Goal: Find specific page/section: Find specific page/section

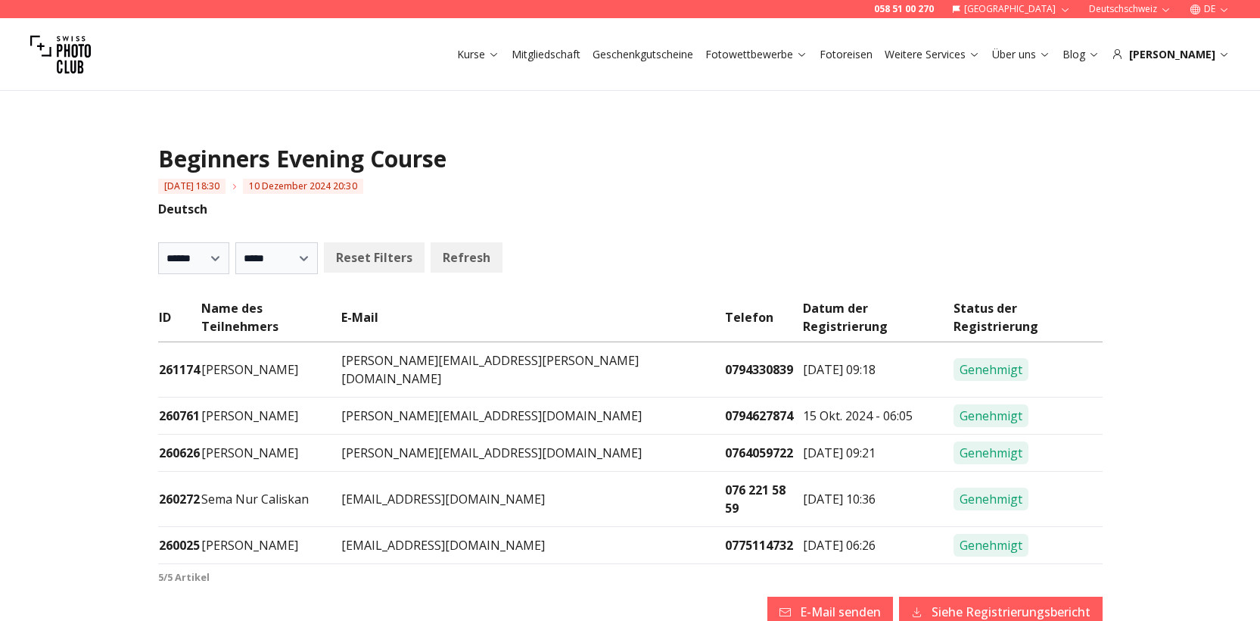
select select
click at [1195, 38] on div "Kurse Mitgliedschaft Geschenkgutscheine Fotowettbewerbe Fotoreisen Weitere Serv…" at bounding box center [630, 54] width 1260 height 73
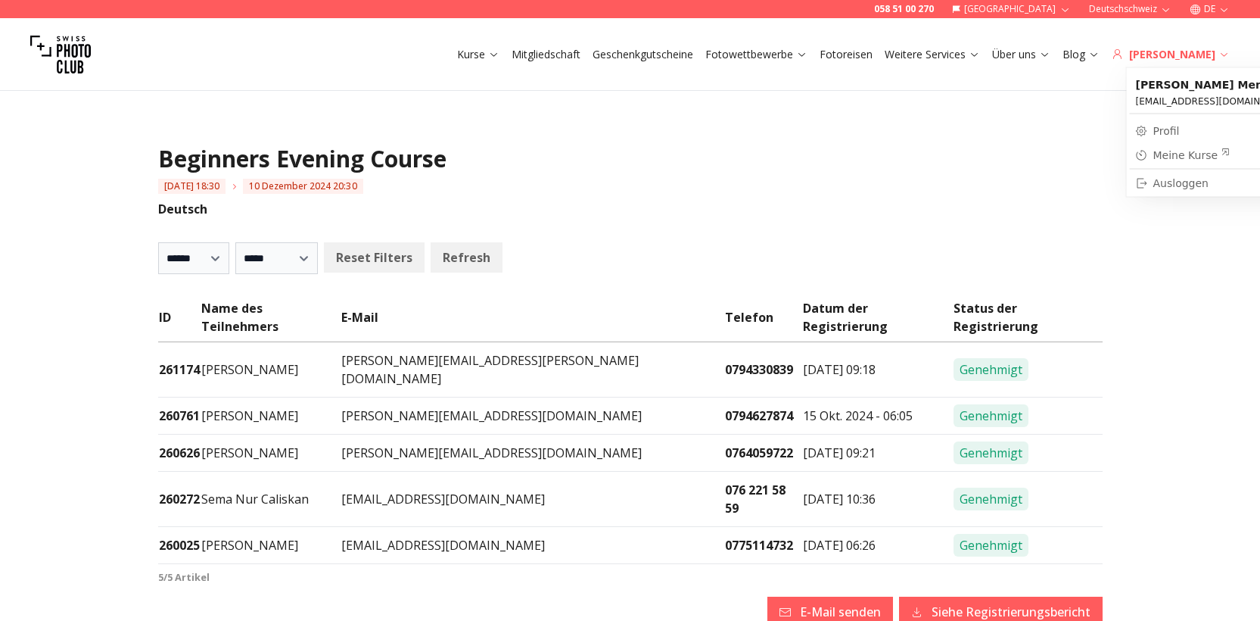
click at [1196, 50] on div "[PERSON_NAME]" at bounding box center [1171, 54] width 118 height 15
click at [1217, 55] on div "[PERSON_NAME]" at bounding box center [1171, 54] width 118 height 15
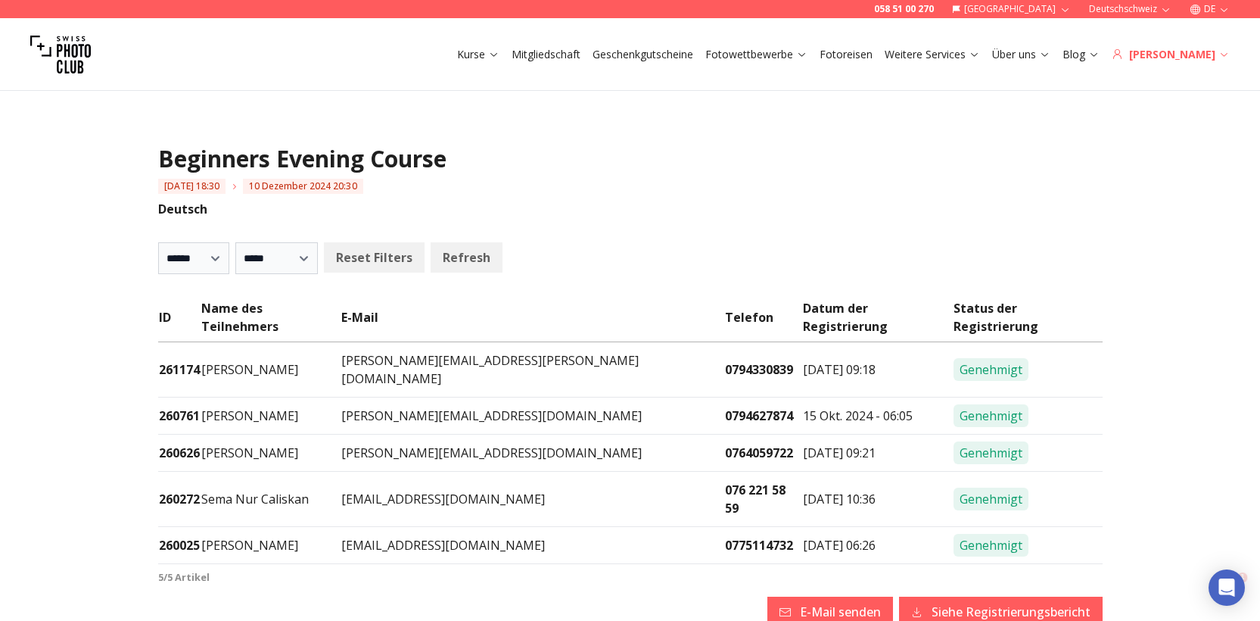
click at [1221, 55] on icon at bounding box center [1224, 53] width 11 height 11
click at [1225, 53] on icon at bounding box center [1224, 53] width 11 height 11
click at [1200, 54] on div "[PERSON_NAME]" at bounding box center [1171, 54] width 118 height 15
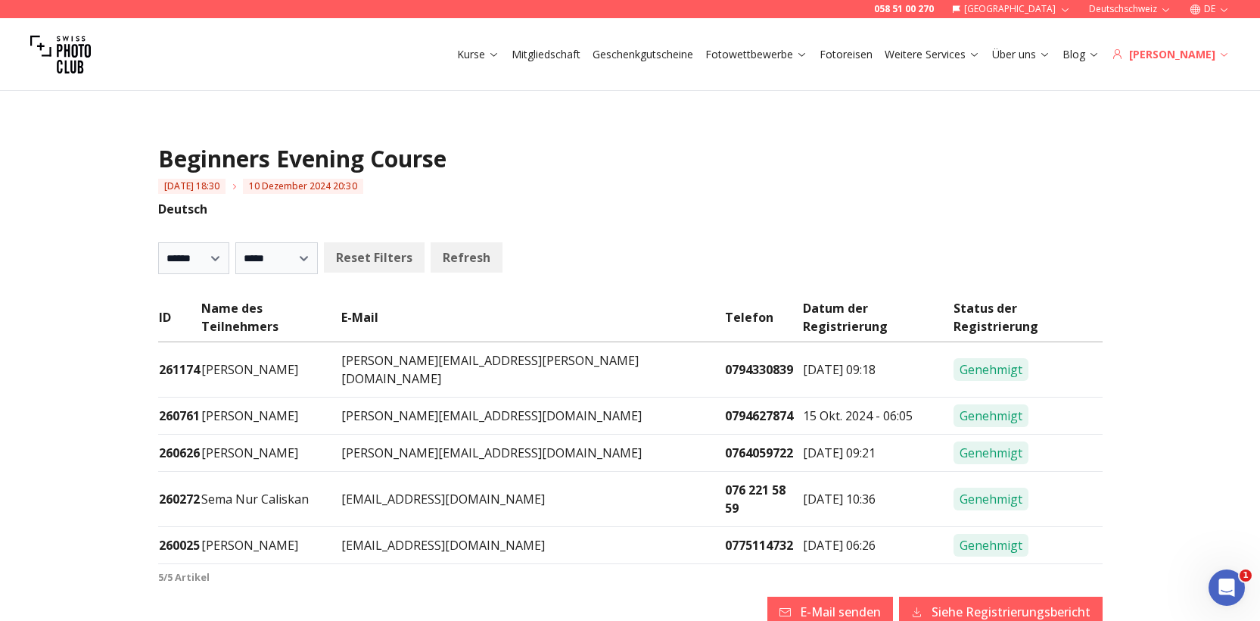
click at [1123, 54] on icon at bounding box center [1117, 53] width 11 height 11
click at [1200, 54] on div "[PERSON_NAME]" at bounding box center [1171, 54] width 118 height 15
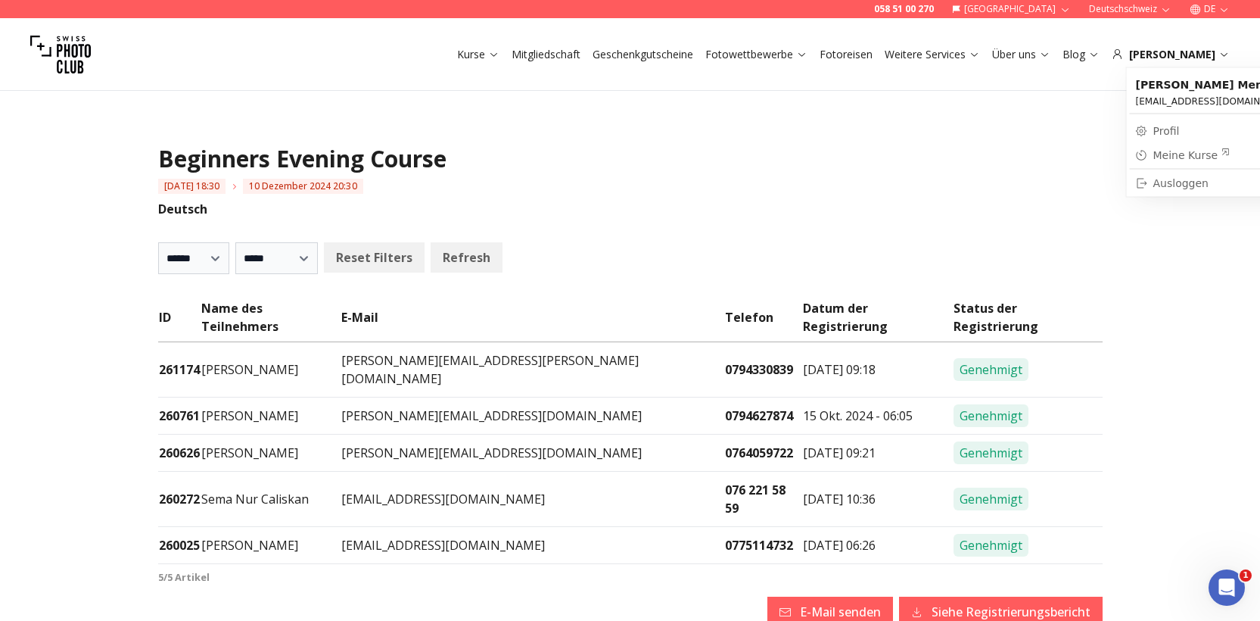
click at [1175, 152] on div "Meine Kurse" at bounding box center [1192, 155] width 77 height 15
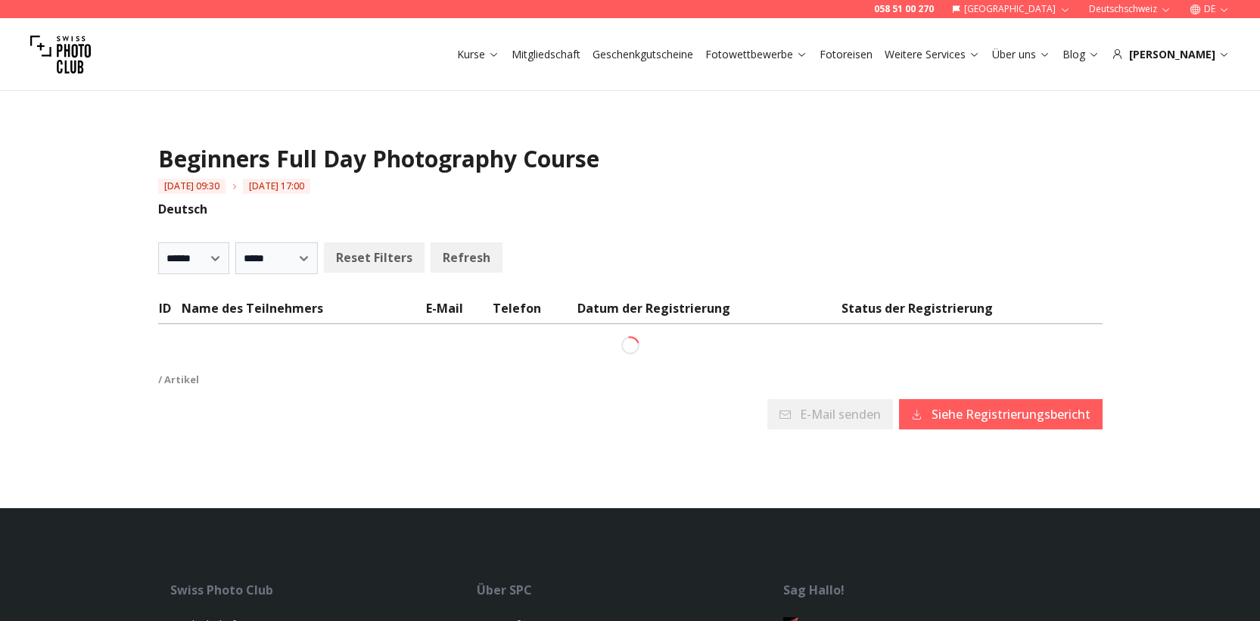
select select
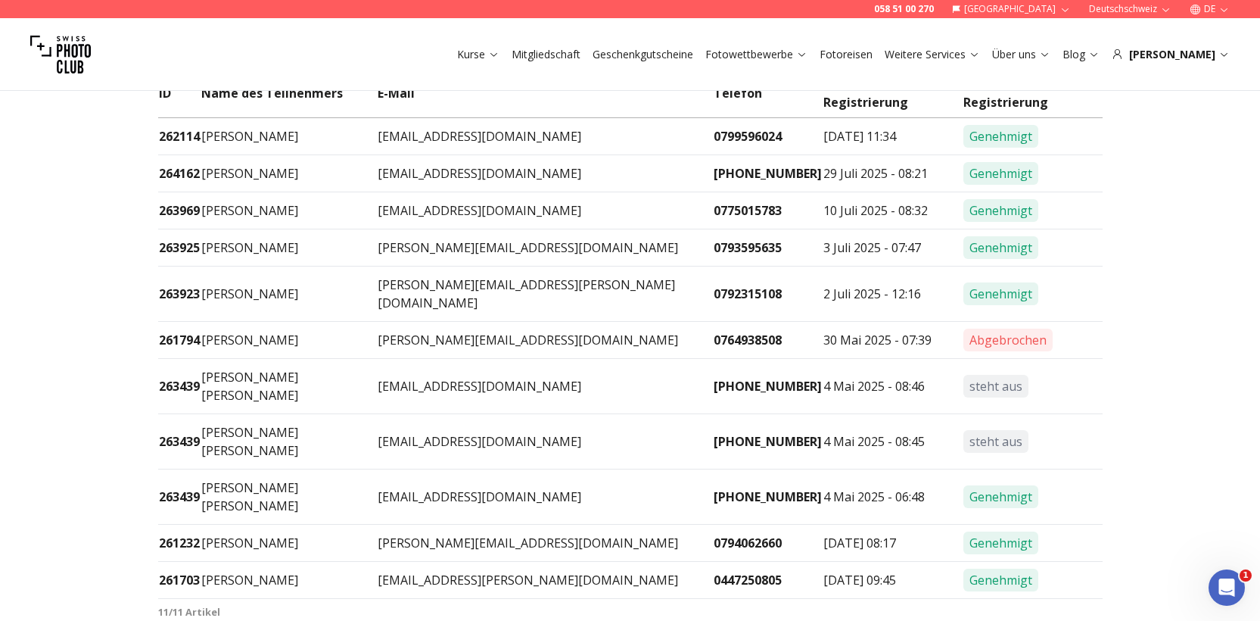
scroll to position [226, 0]
